Goal: Communication & Community: Answer question/provide support

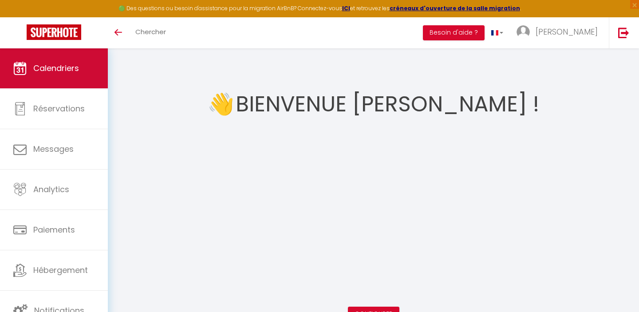
click at [66, 65] on span "Calendriers" at bounding box center [56, 68] width 46 height 11
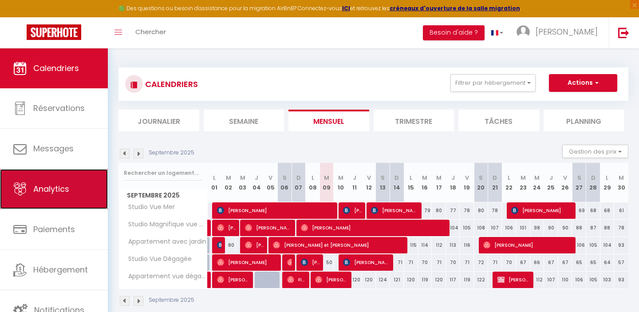
click at [54, 202] on link "Analytics" at bounding box center [54, 189] width 108 height 40
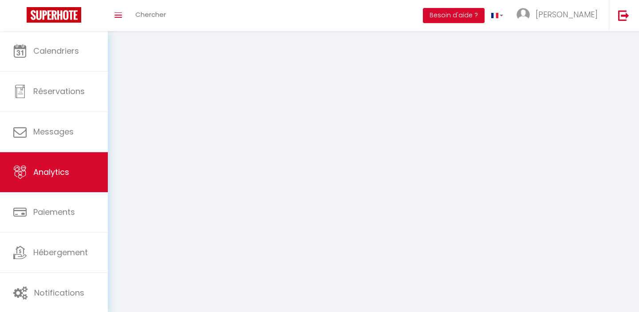
select select "2025"
select select "9"
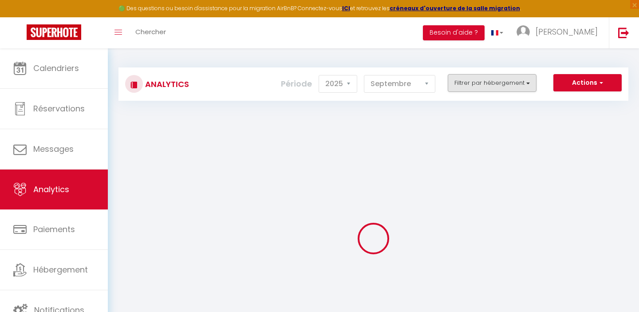
checkbox input "false"
checkbox Mer "false"
checkbox Dégagée "false"
checkbox dégagée "false"
checkbox Mer "false"
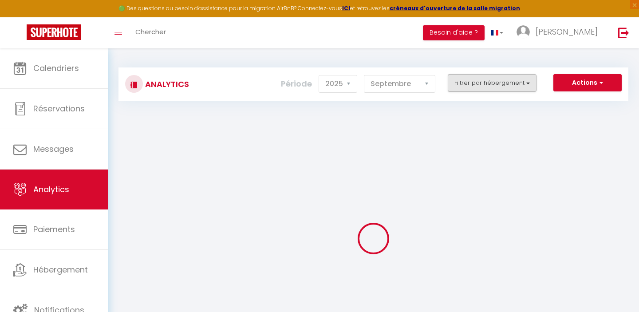
checkbox jardin "false"
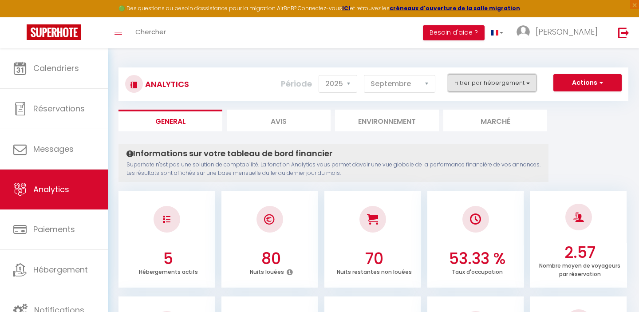
click at [501, 83] on button "Filtrer par hébergement" at bounding box center [492, 83] width 89 height 18
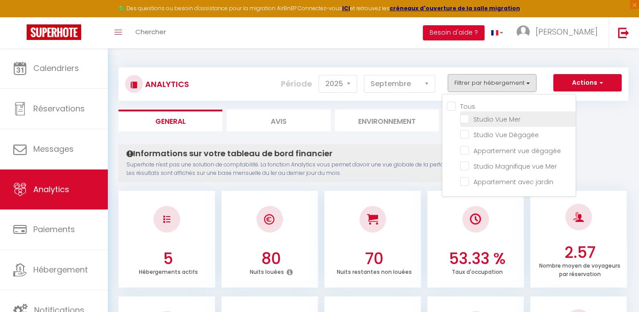
click at [466, 116] on Mer "checkbox" at bounding box center [517, 118] width 115 height 9
checkbox Mer "true"
checkbox Dégagée "false"
checkbox dégagée "false"
checkbox Mer "false"
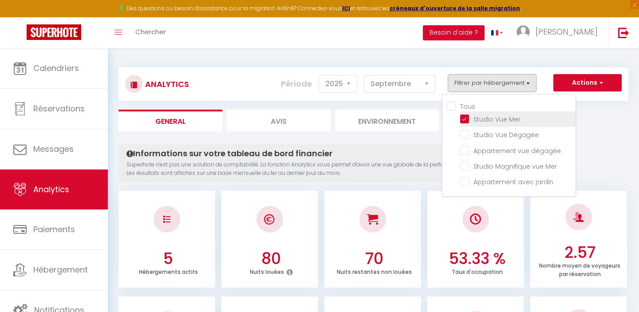
checkbox jardin "false"
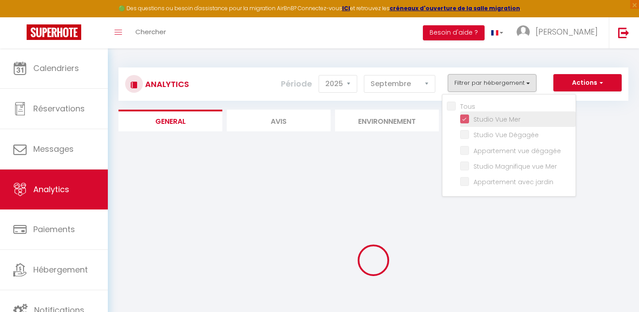
checkbox Dégagée "false"
checkbox dégagée "false"
checkbox Mer "false"
checkbox jardin "false"
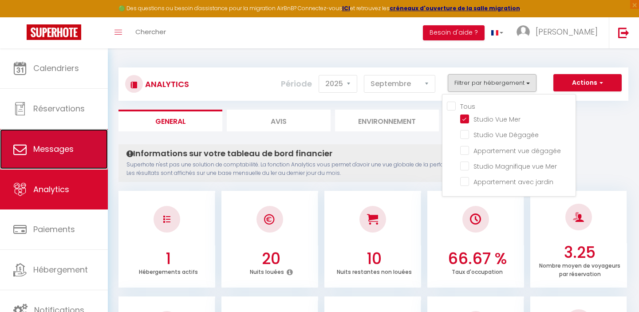
click at [74, 152] on link "Messages" at bounding box center [54, 149] width 108 height 40
select select "message"
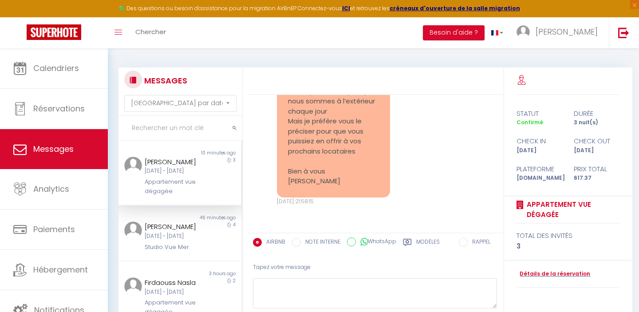
scroll to position [1150, 0]
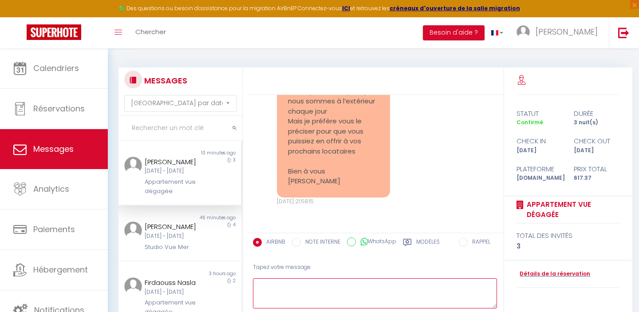
click at [297, 286] on textarea at bounding box center [375, 293] width 245 height 31
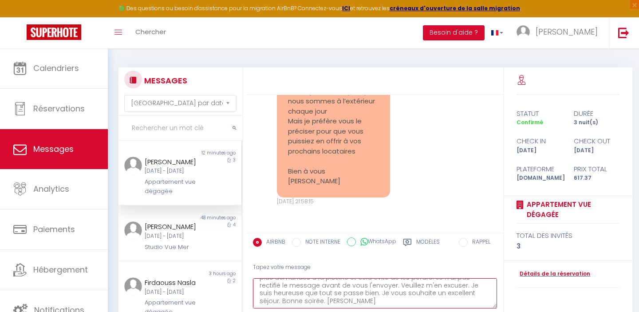
scroll to position [50, 0]
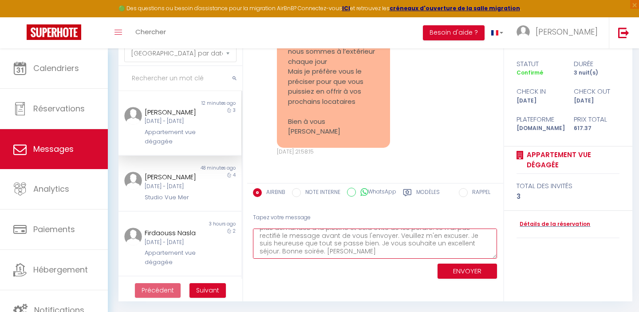
type textarea "Bonjour Nathalie, J'ai effectivement retiré les bracelets avant votre arrivée c…"
click at [470, 269] on button "ENVOYER" at bounding box center [467, 272] width 59 height 16
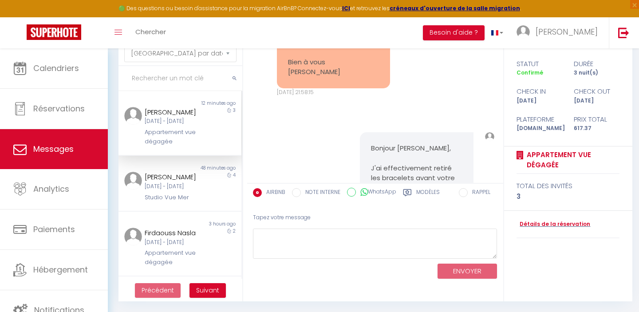
scroll to position [1367, 0]
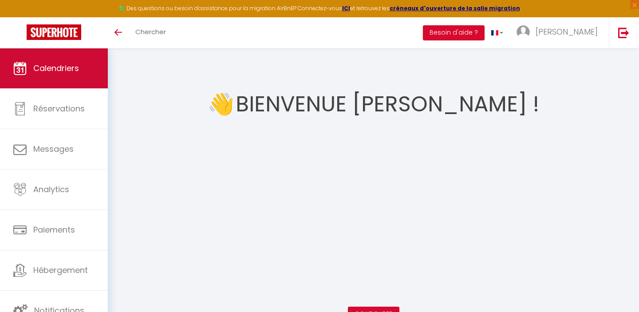
click at [65, 69] on span "Calendriers" at bounding box center [56, 68] width 46 height 11
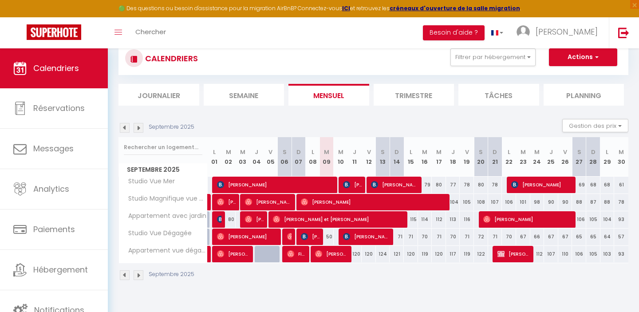
scroll to position [48, 0]
